Goal: Transaction & Acquisition: Obtain resource

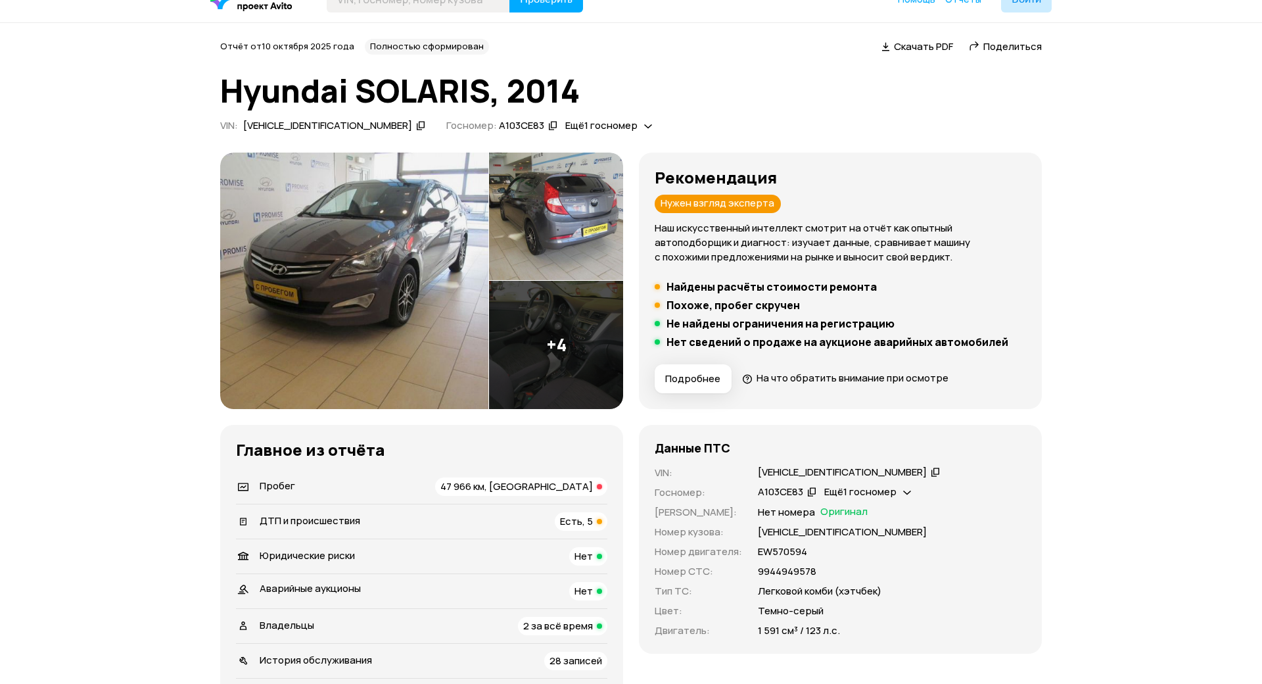
scroll to position [66, 0]
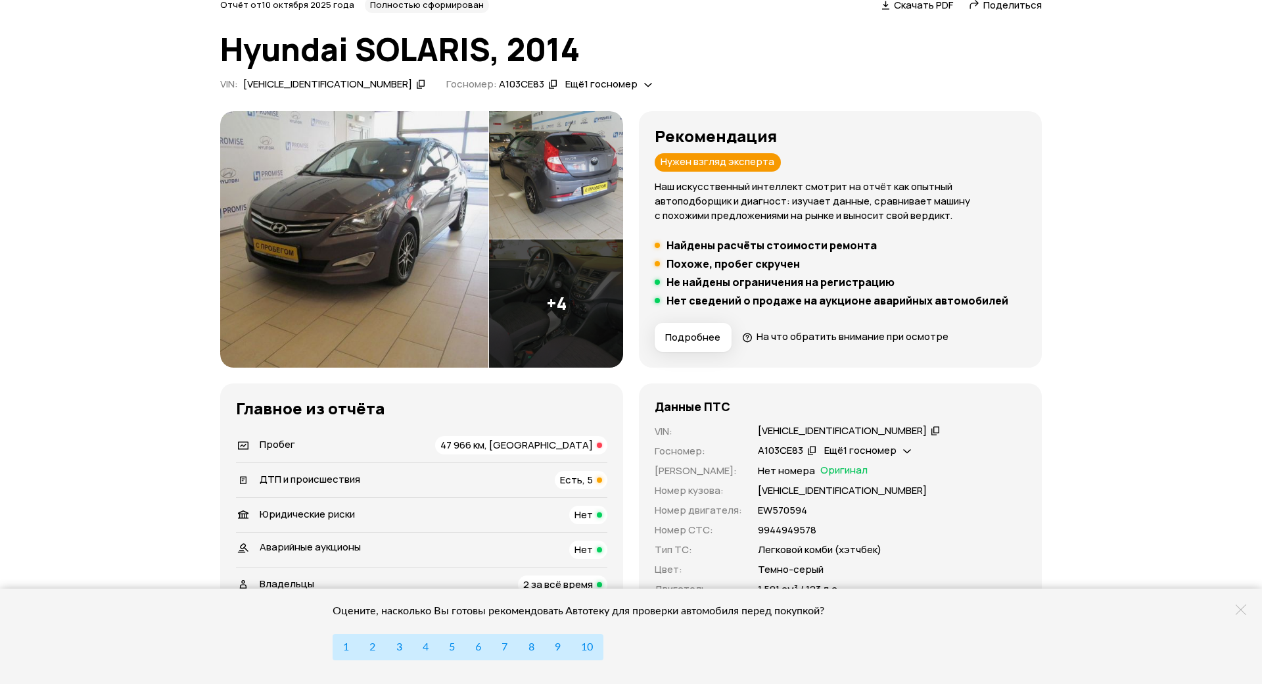
click at [540, 276] on img at bounding box center [556, 303] width 134 height 128
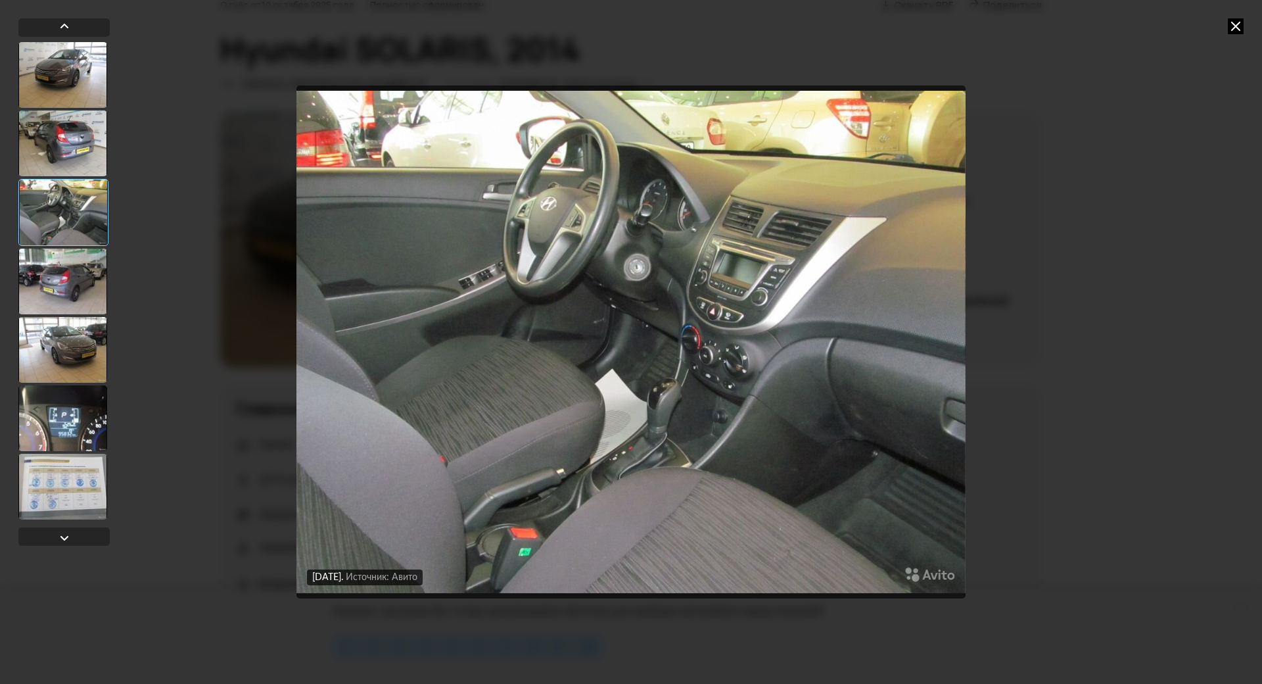
click at [69, 351] on div at bounding box center [62, 350] width 89 height 66
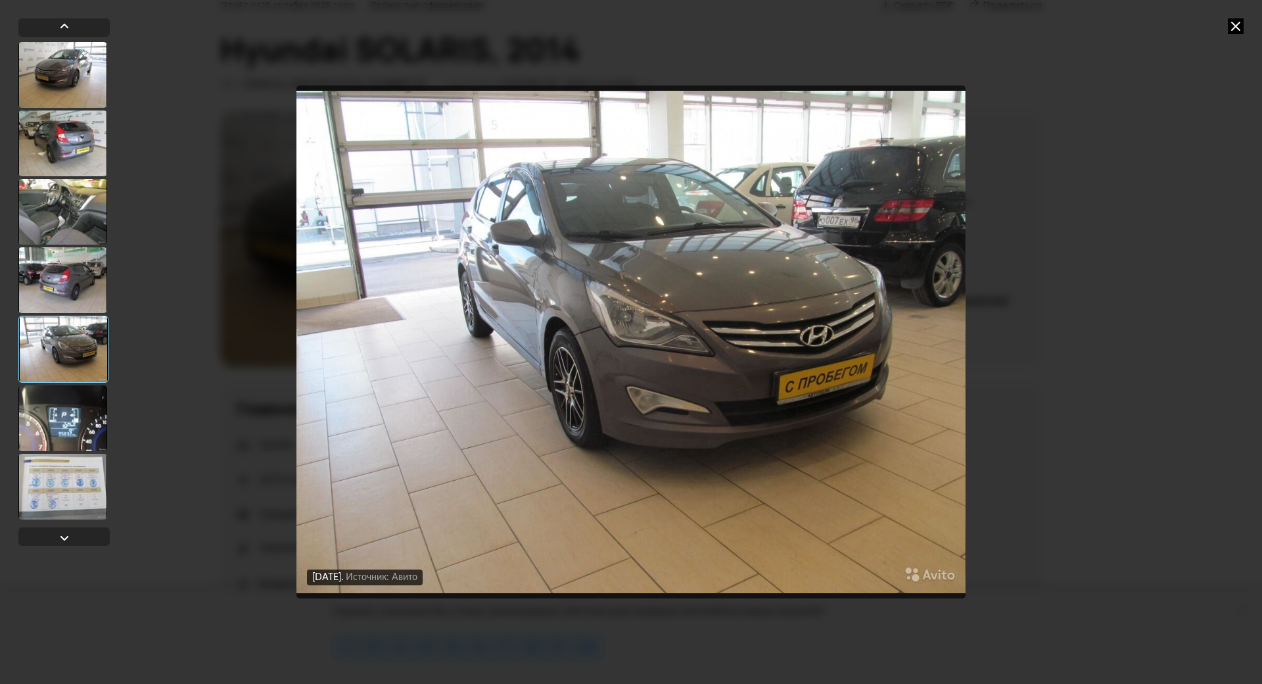
click at [62, 212] on div at bounding box center [62, 212] width 89 height 66
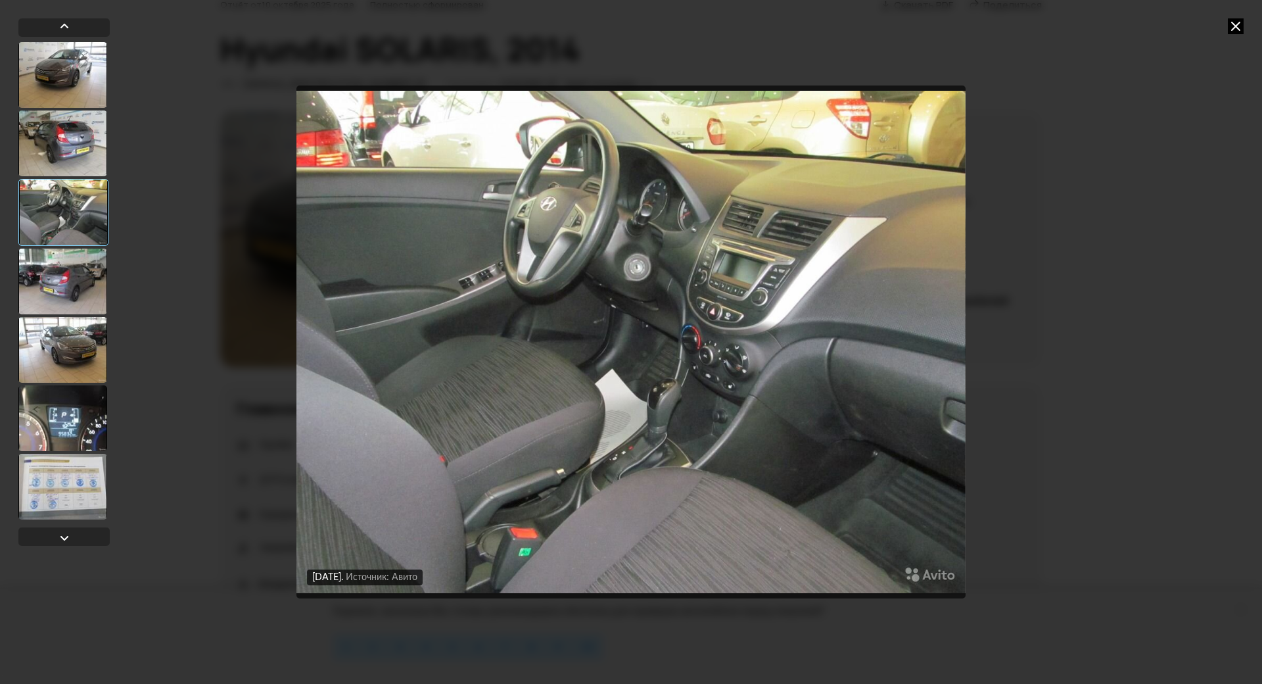
click at [55, 134] on div at bounding box center [62, 143] width 89 height 66
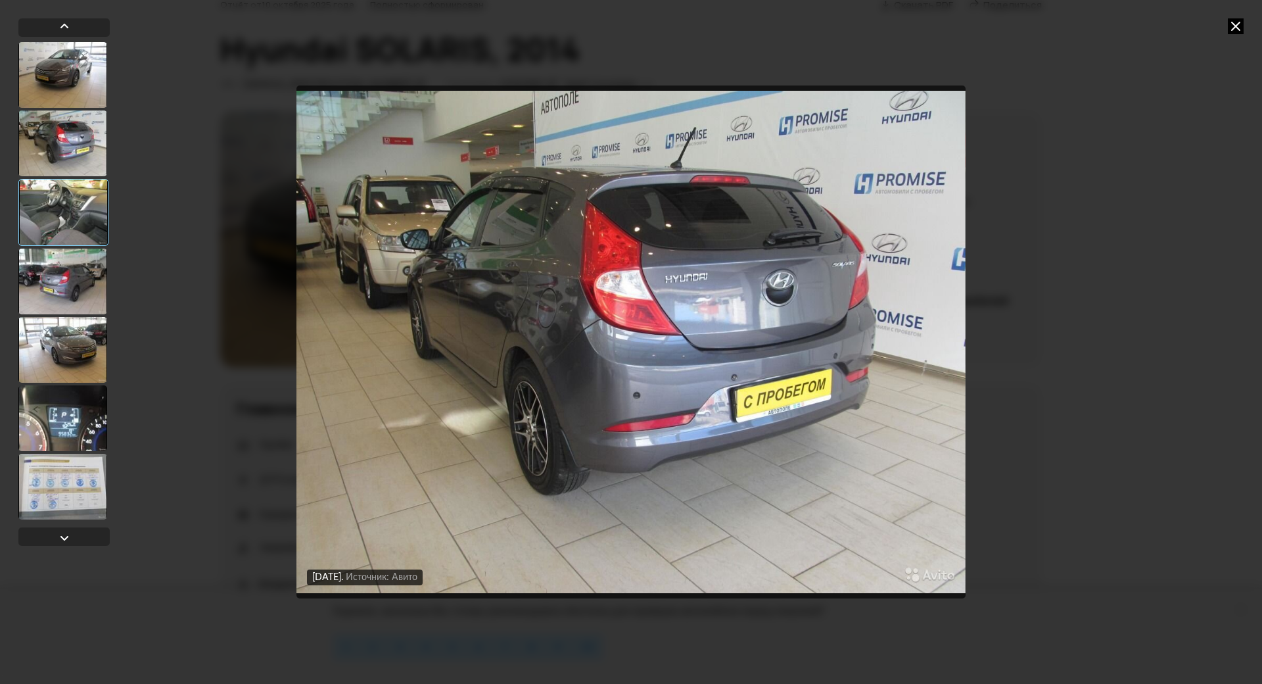
click at [52, 78] on div at bounding box center [62, 75] width 89 height 66
